Goal: Task Accomplishment & Management: Use online tool/utility

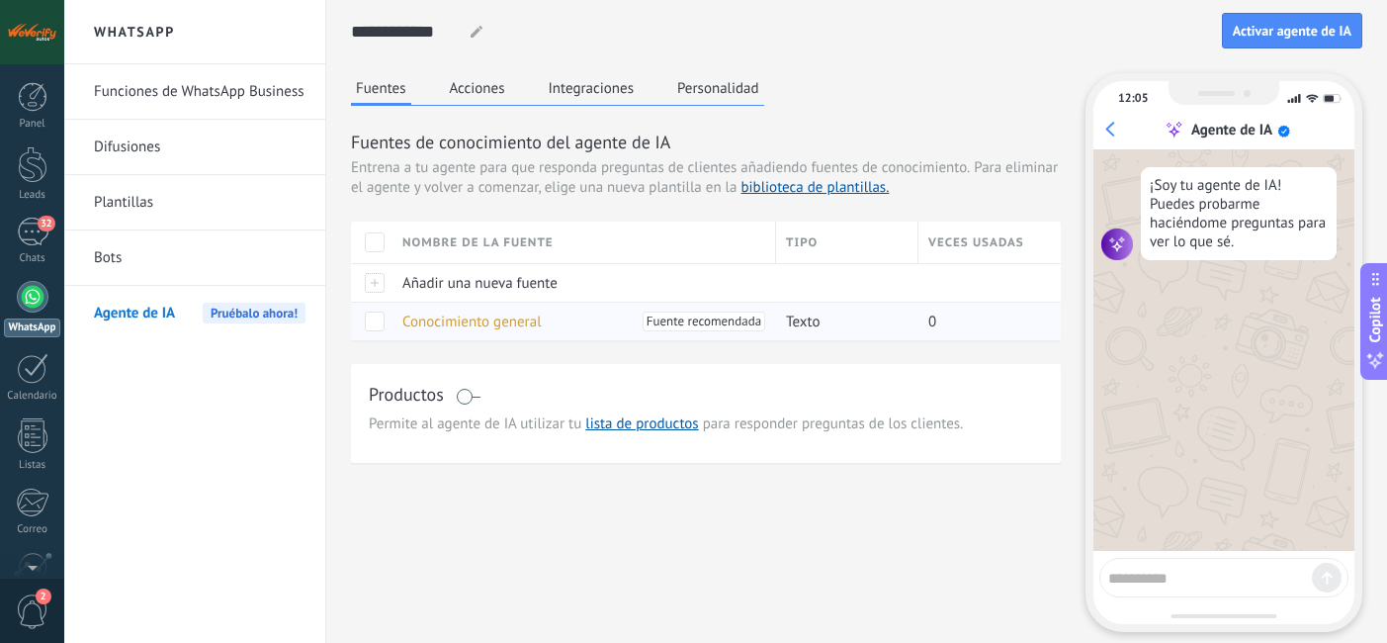
click at [438, 317] on span "Conocimiento general" at bounding box center [471, 321] width 139 height 19
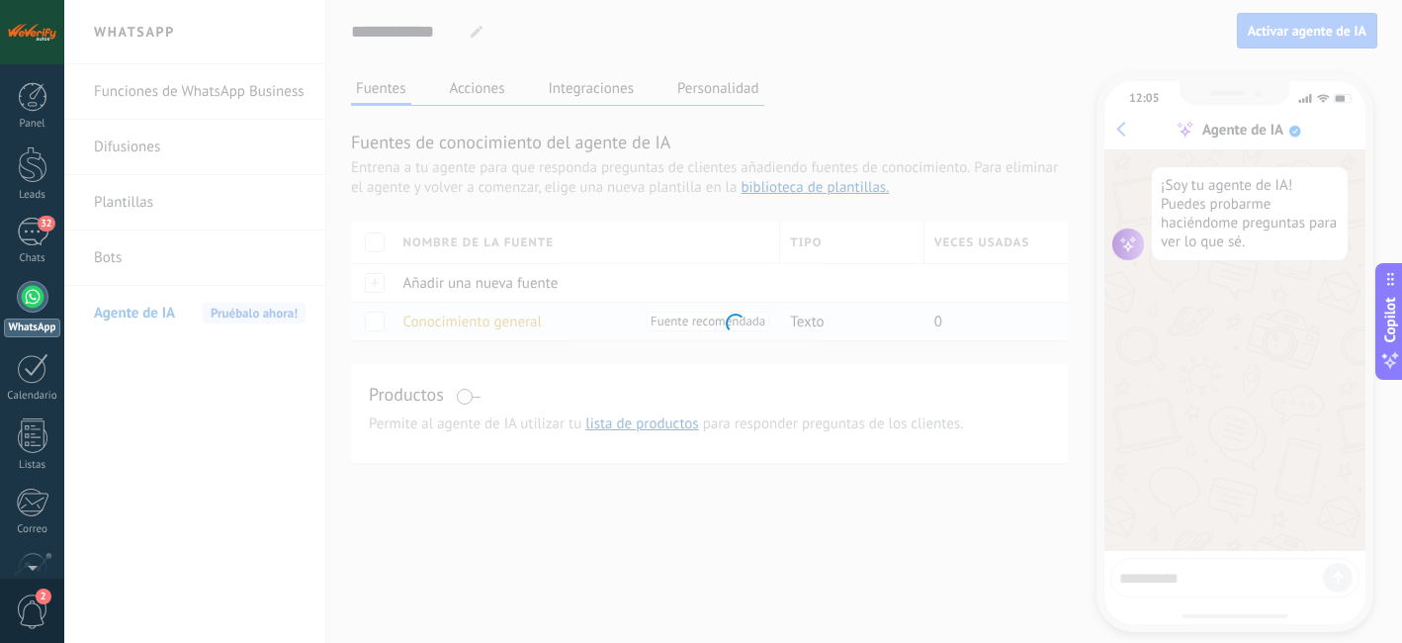
type input "**********"
type textarea "**********"
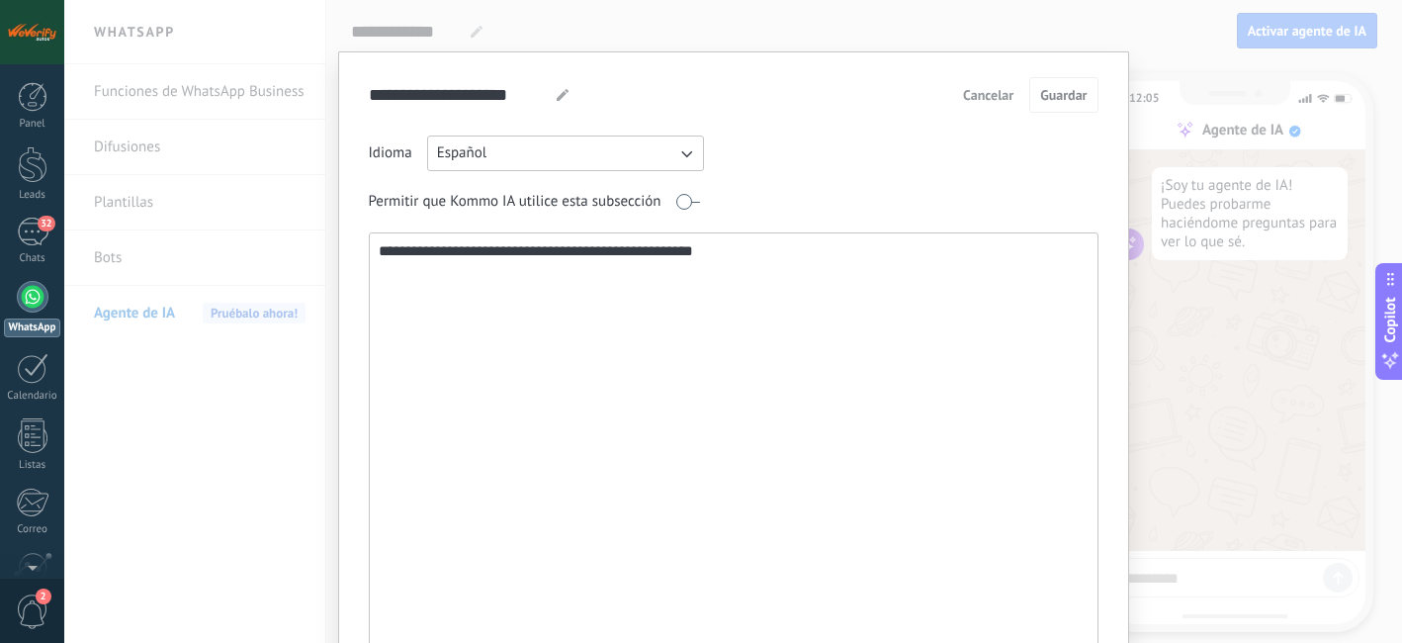
scroll to position [70, 0]
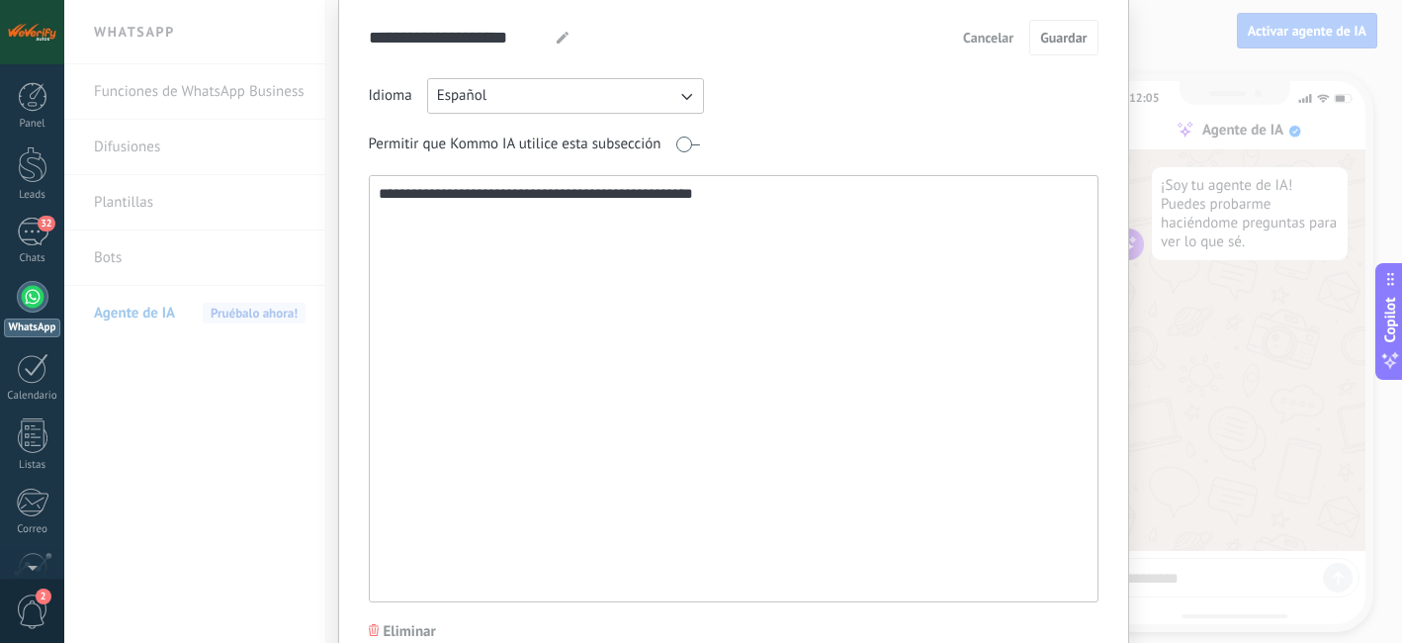
click at [405, 627] on span "Eliminar" at bounding box center [410, 632] width 52 height 20
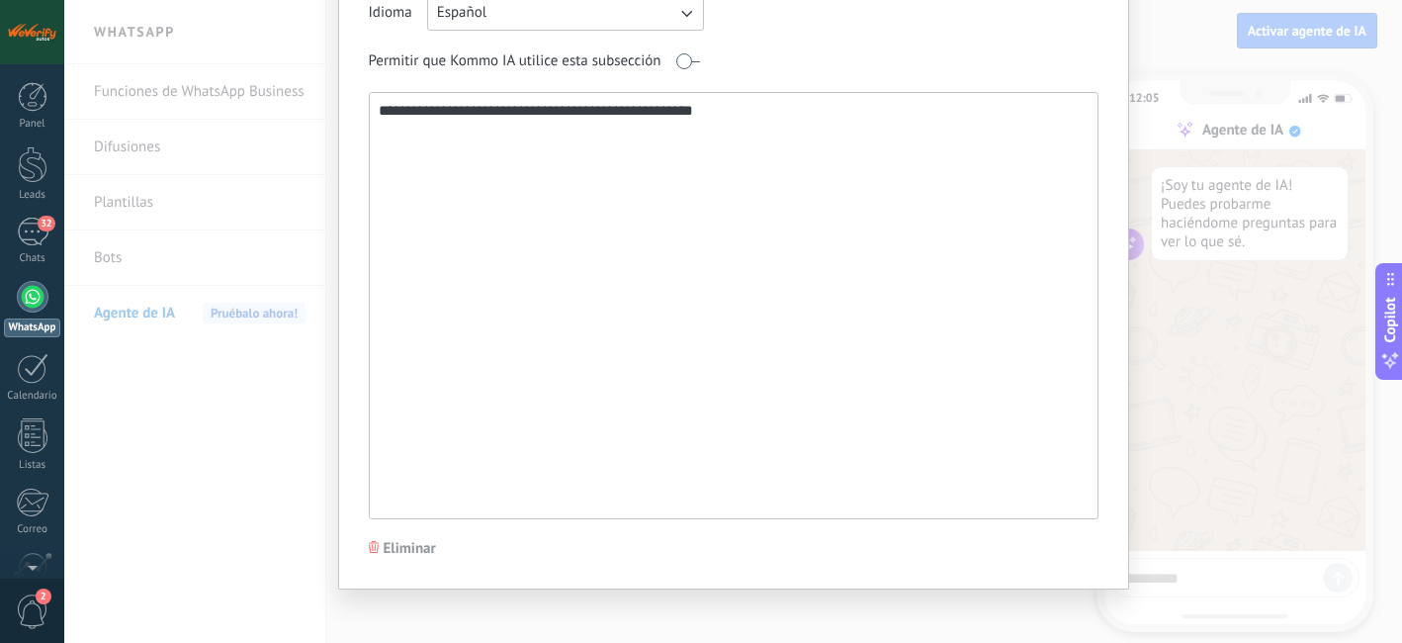
scroll to position [164, 0]
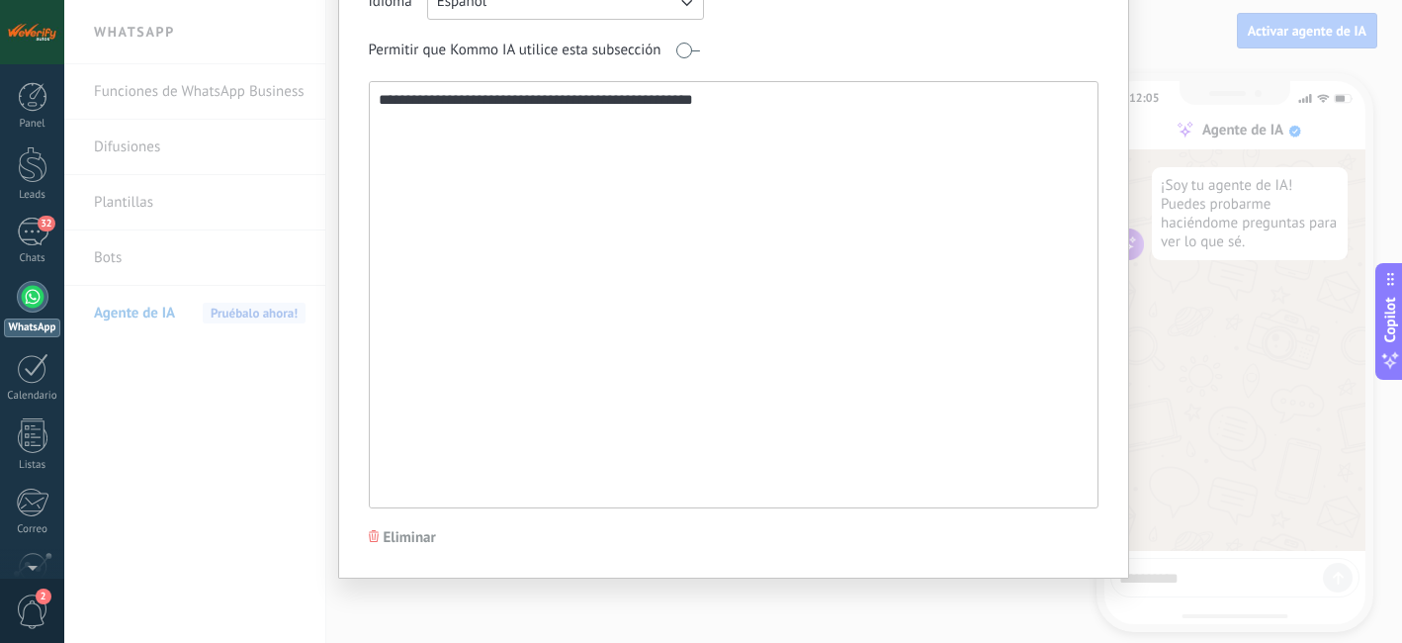
click at [402, 546] on span "Eliminar" at bounding box center [410, 538] width 52 height 20
click at [374, 537] on use at bounding box center [374, 536] width 10 height 12
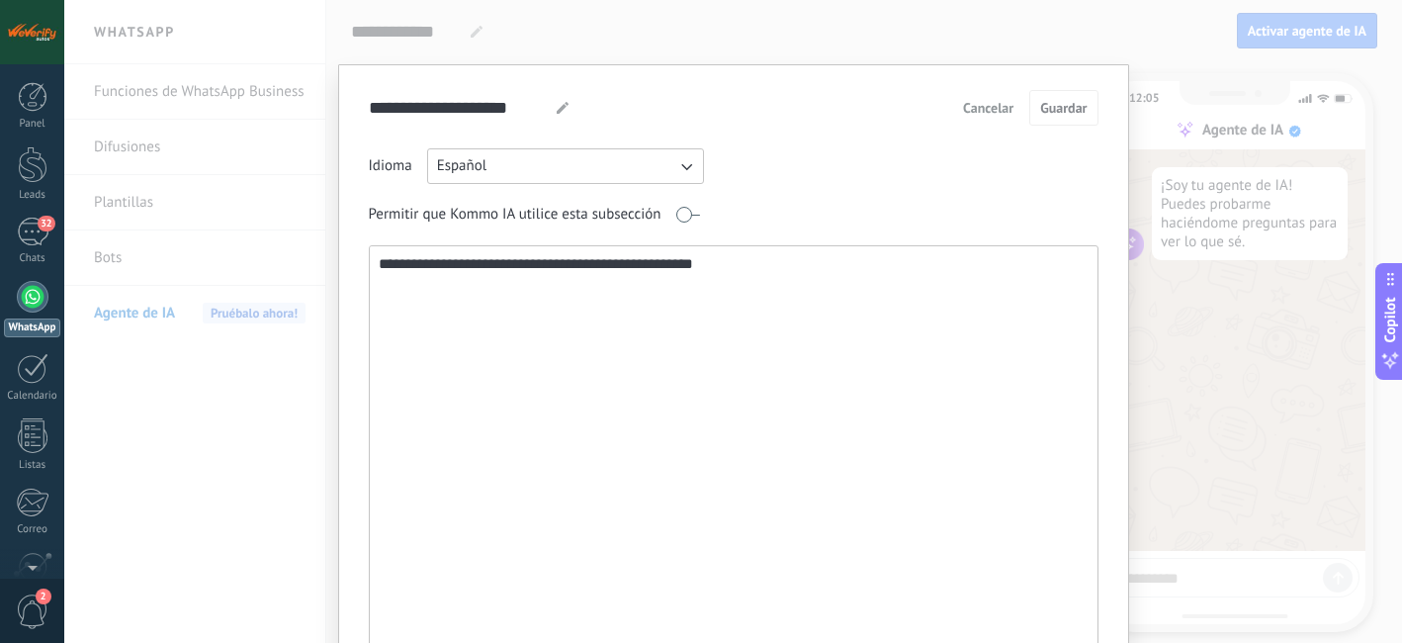
click at [562, 114] on div at bounding box center [561, 108] width 30 height 36
click at [550, 104] on div at bounding box center [563, 108] width 26 height 12
click at [963, 109] on span "Cancelar" at bounding box center [988, 108] width 50 height 14
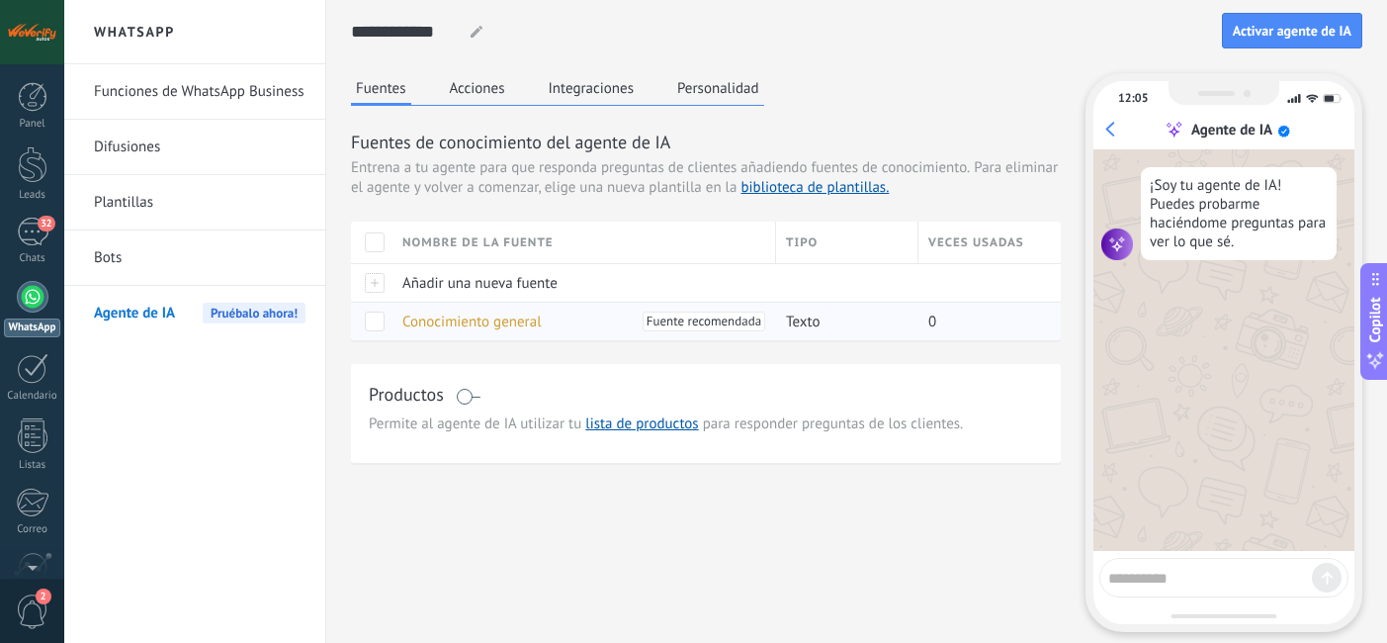
click at [373, 320] on span at bounding box center [375, 321] width 20 height 20
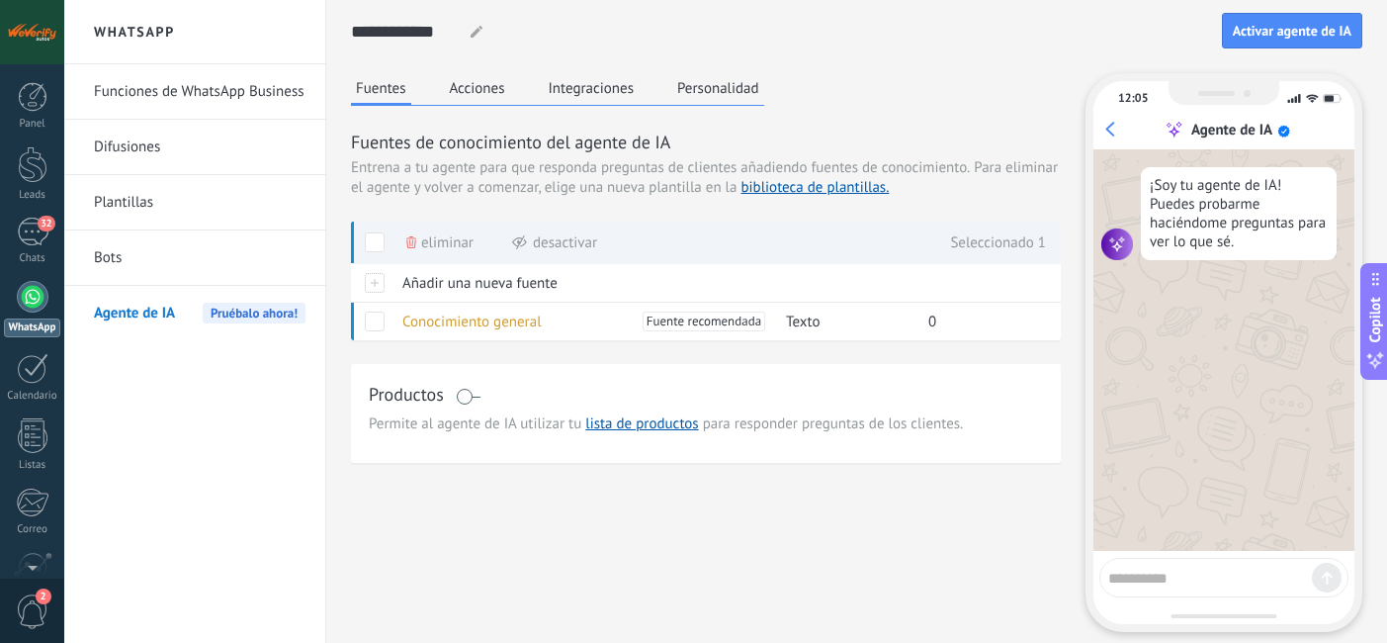
click at [444, 247] on span "Eliminar" at bounding box center [447, 242] width 52 height 39
click at [449, 286] on span "Añadir una nueva fuente" at bounding box center [479, 283] width 155 height 19
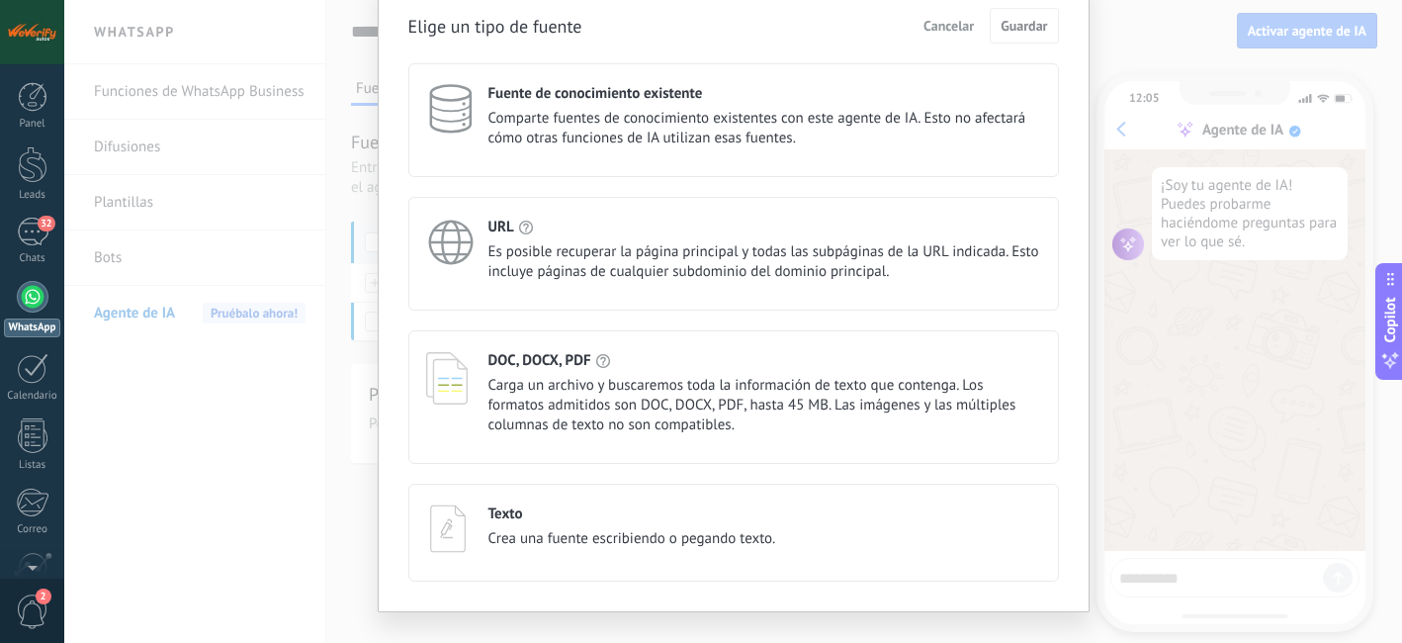
scroll to position [122, 0]
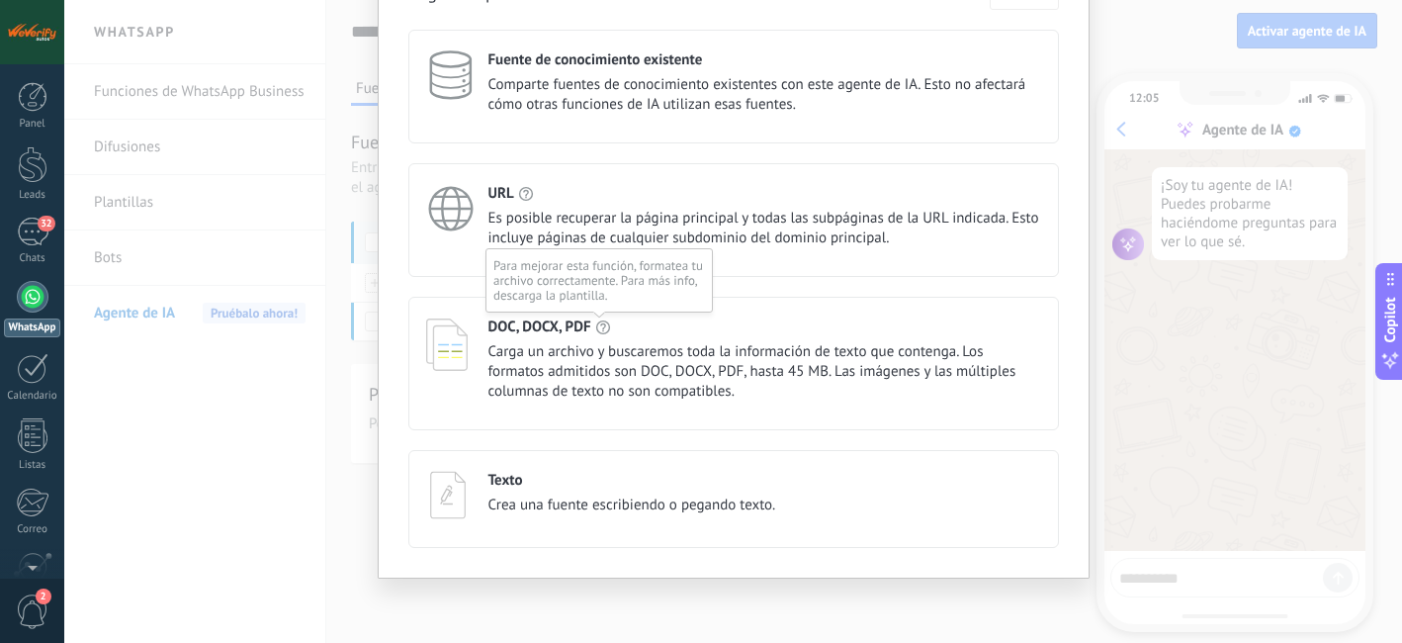
click at [599, 327] on use at bounding box center [602, 326] width 14 height 14
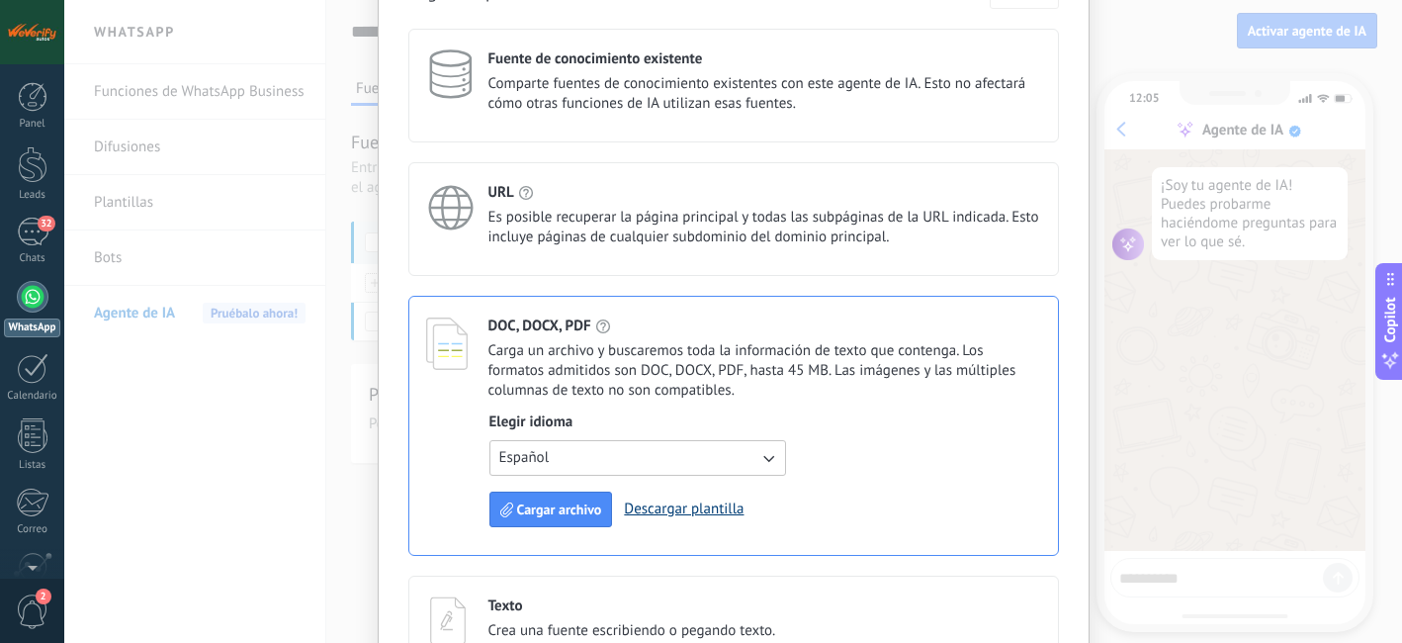
click at [682, 513] on link "Descargar plantilla" at bounding box center [684, 508] width 120 height 19
